Goal: Entertainment & Leisure: Consume media (video, audio)

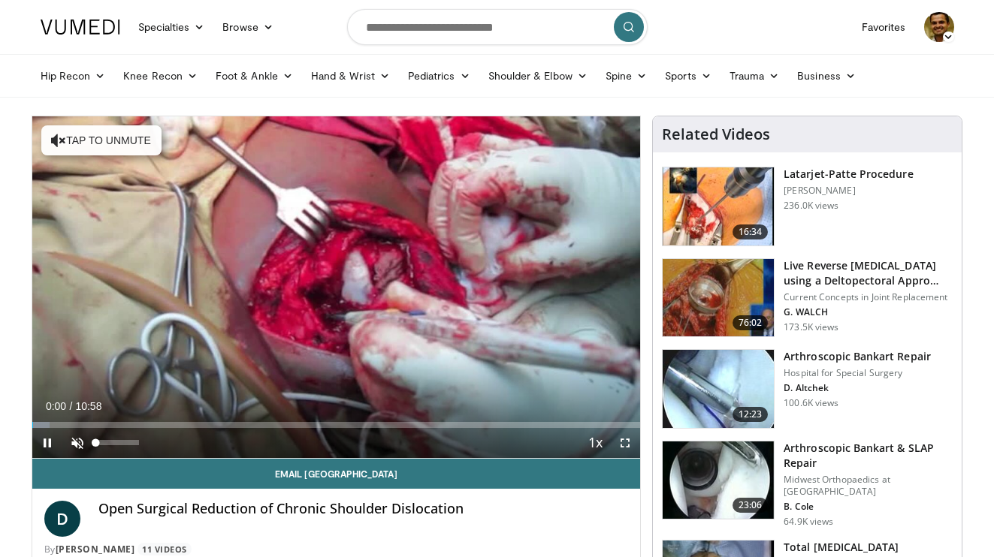
click at [72, 440] on span "Video Player" at bounding box center [77, 443] width 30 height 30
click at [633, 443] on span "Video Player" at bounding box center [625, 443] width 30 height 30
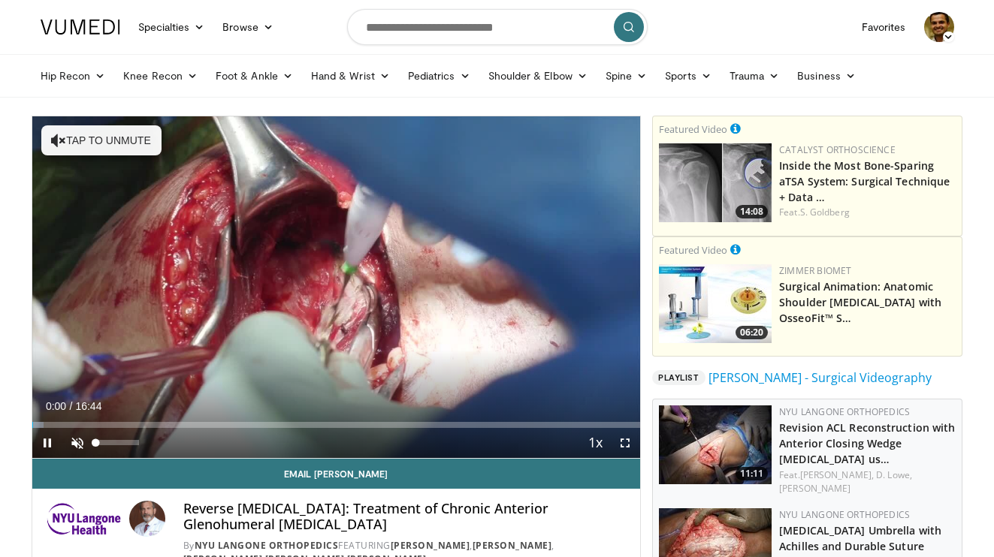
click at [80, 447] on span "Video Player" at bounding box center [77, 443] width 30 height 30
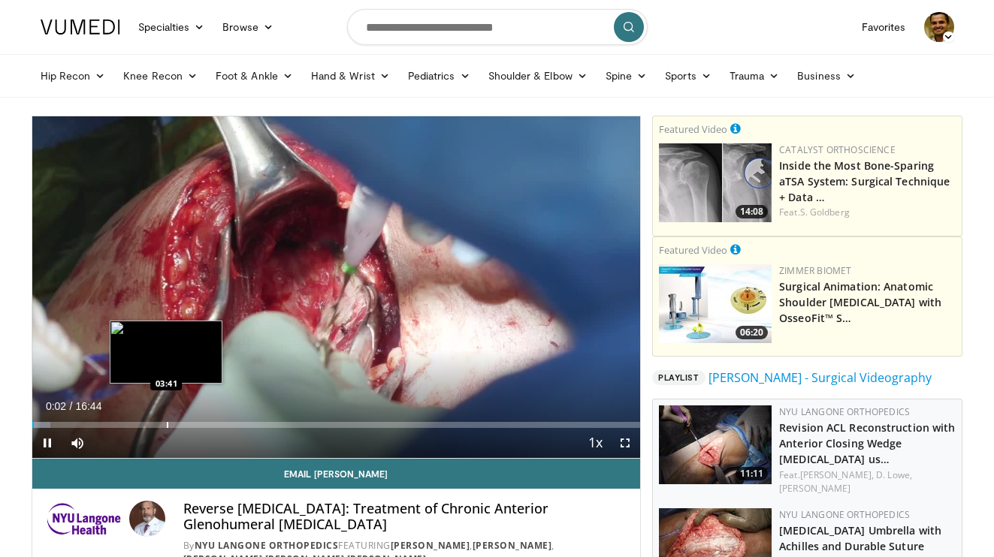
click at [167, 425] on div "Progress Bar" at bounding box center [168, 425] width 2 height 6
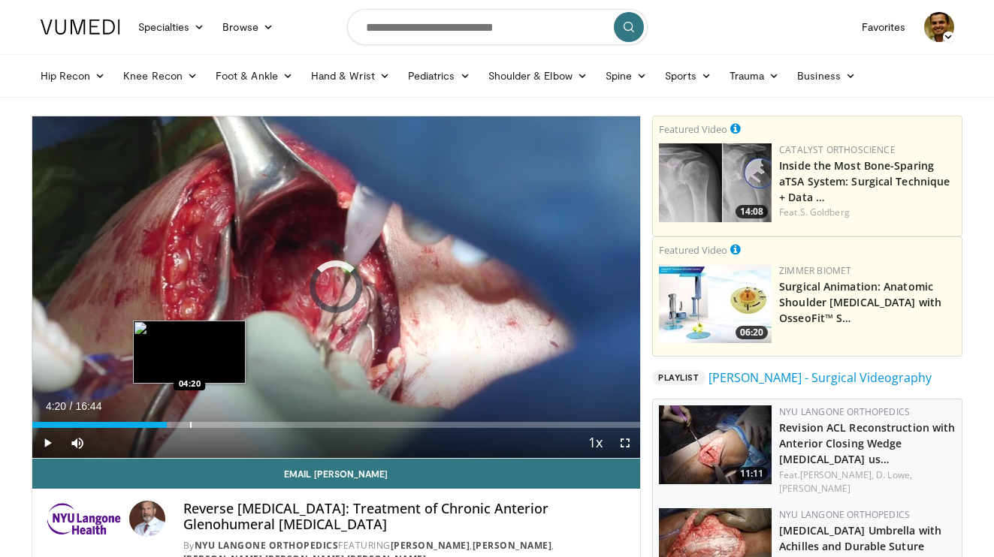
click at [190, 425] on div "Progress Bar" at bounding box center [191, 425] width 2 height 6
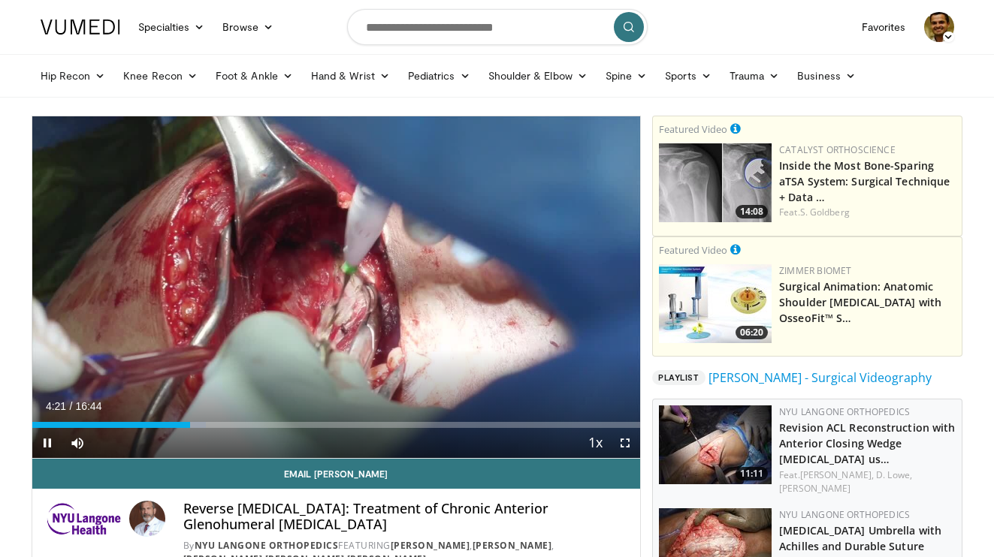
click at [213, 428] on div "Current Time 4:21 / Duration 16:44 Pause Skip Backward Skip Forward Mute Loaded…" at bounding box center [336, 443] width 609 height 30
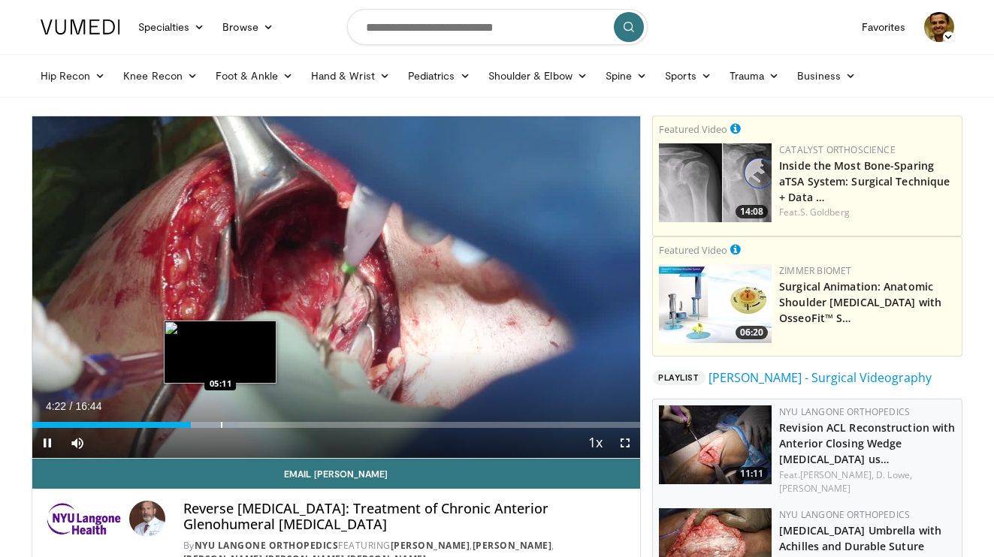
click at [221, 425] on div "Progress Bar" at bounding box center [222, 425] width 2 height 6
click at [238, 425] on div "Progress Bar" at bounding box center [239, 425] width 2 height 6
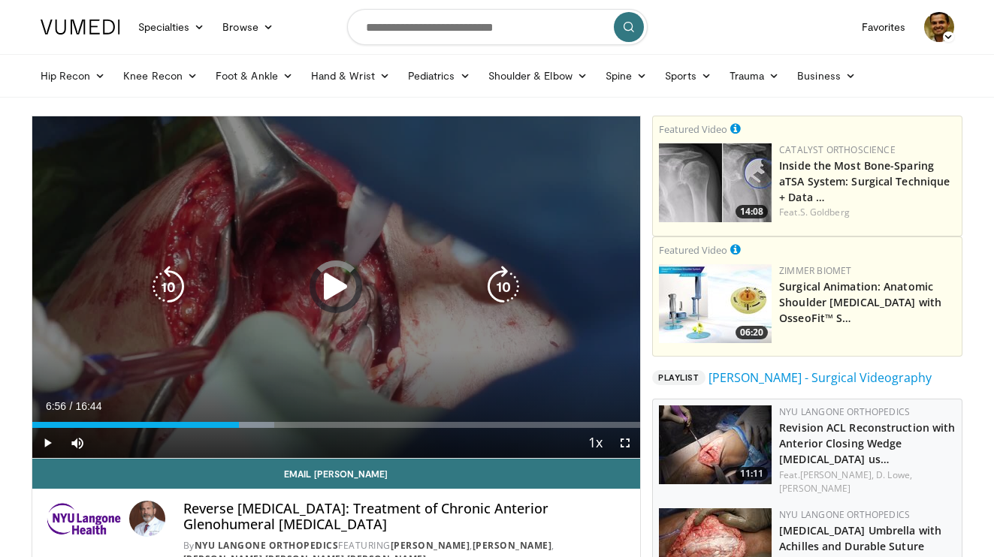
click at [284, 427] on div "Loaded : 39.87% 05:41 06:36" at bounding box center [336, 425] width 609 height 6
